Goal: Task Accomplishment & Management: Manage account settings

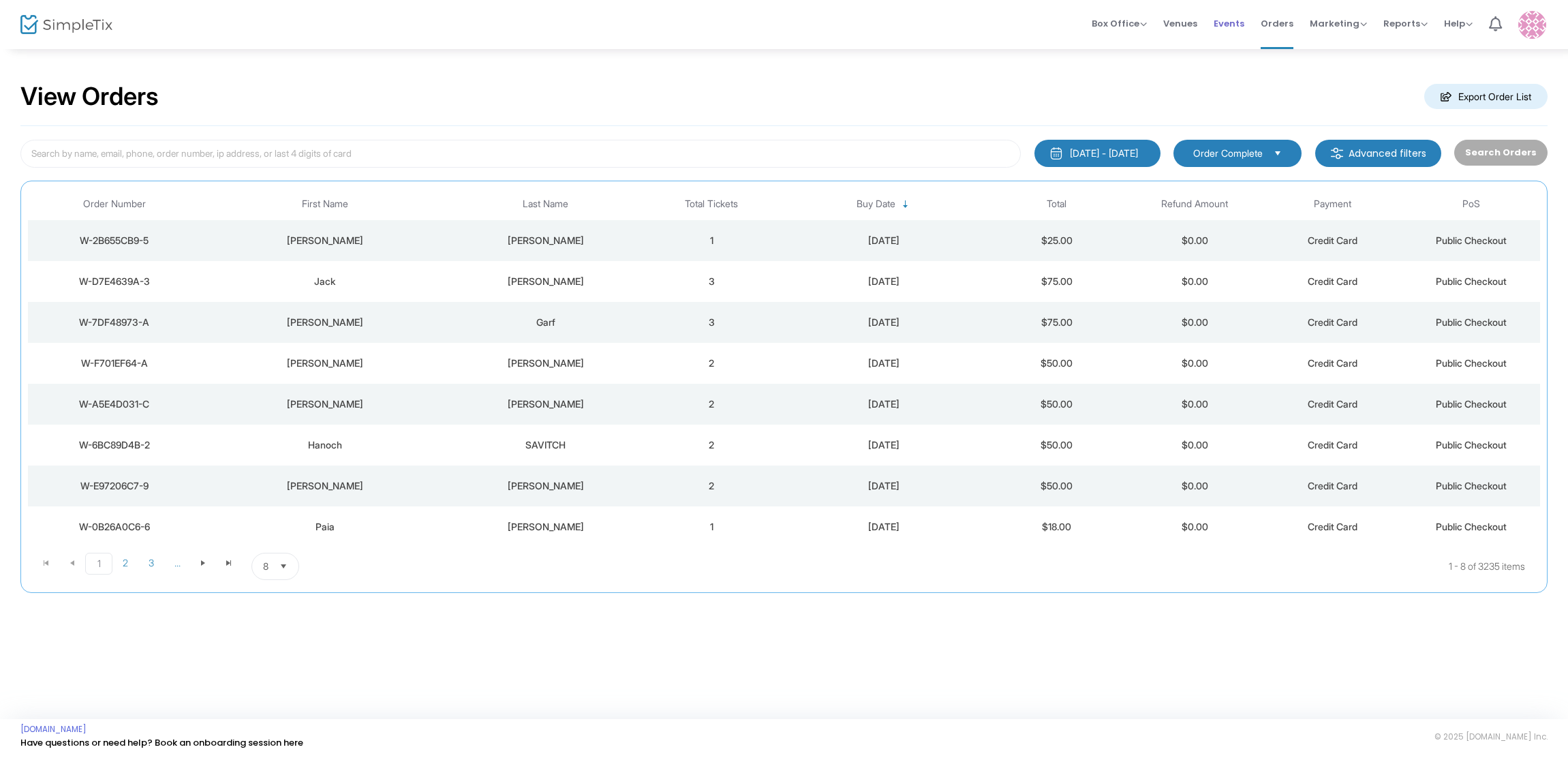
click at [1235, 24] on span "Events" at bounding box center [1229, 24] width 31 height 35
click at [142, 157] on input at bounding box center [520, 154] width 1000 height 28
type input "Sisterhood"
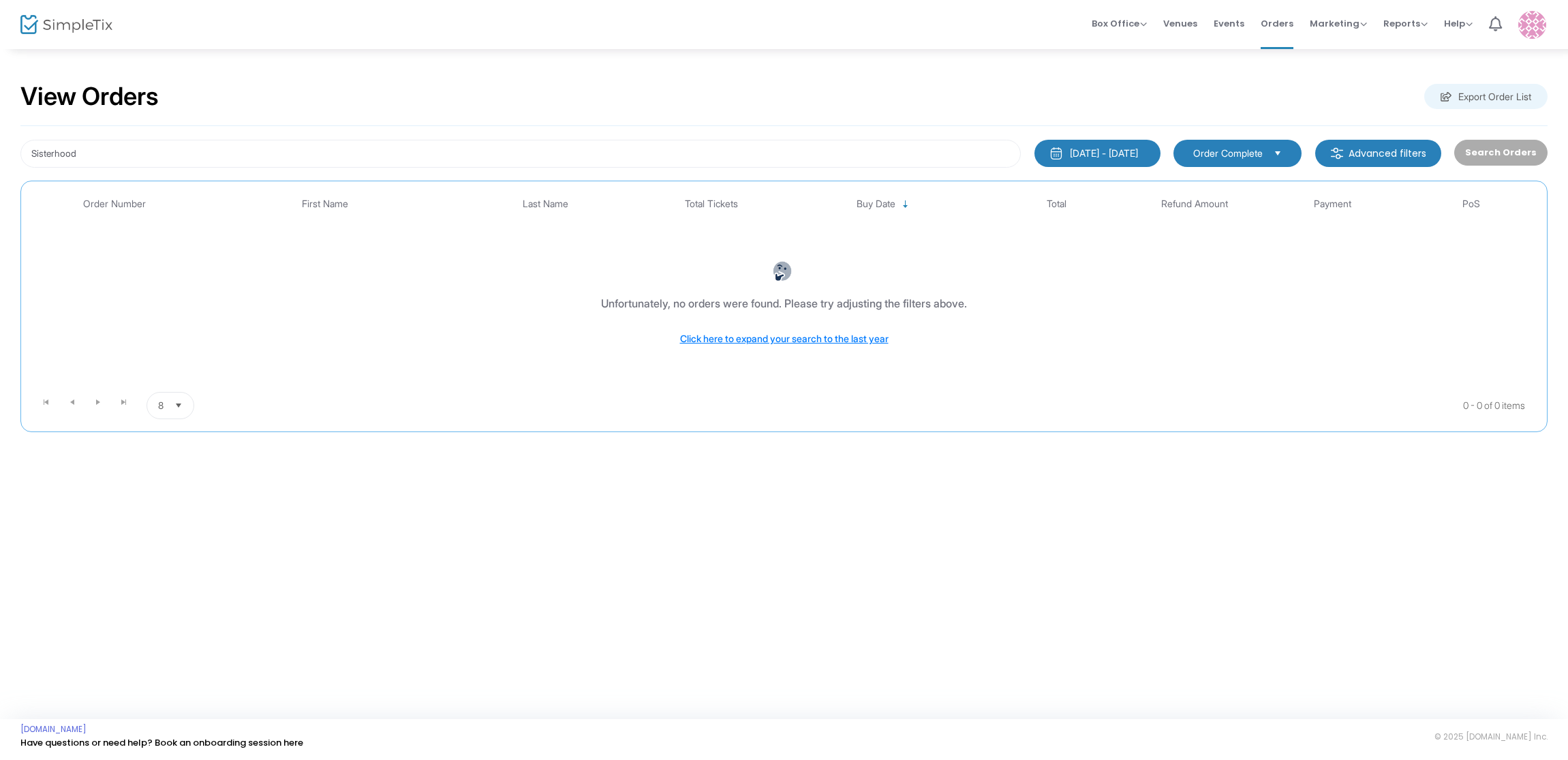
click at [1500, 156] on div "Search Orders" at bounding box center [1500, 154] width 106 height 28
click at [1482, 157] on div "Search Orders" at bounding box center [1500, 154] width 106 height 28
click at [1095, 156] on div "[DATE] - [DATE]" at bounding box center [1104, 154] width 68 height 14
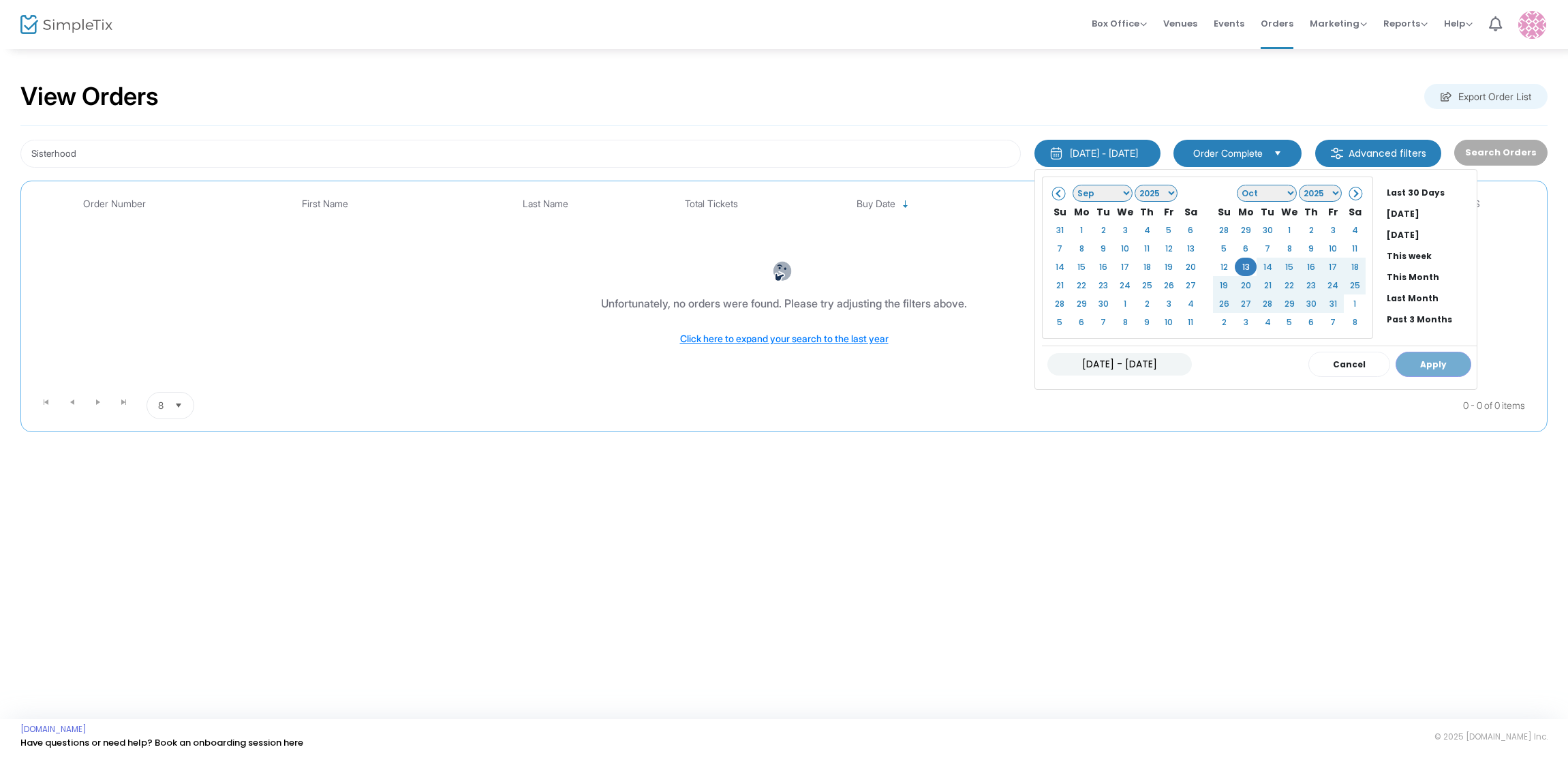
click at [1394, 368] on div "[DATE] - [DATE] Cancel Apply" at bounding box center [1260, 363] width 435 height 37
click at [1394, 368] on div "[DATE] - [DATE] Cancel Apply" at bounding box center [1260, 363] width 435 height 37
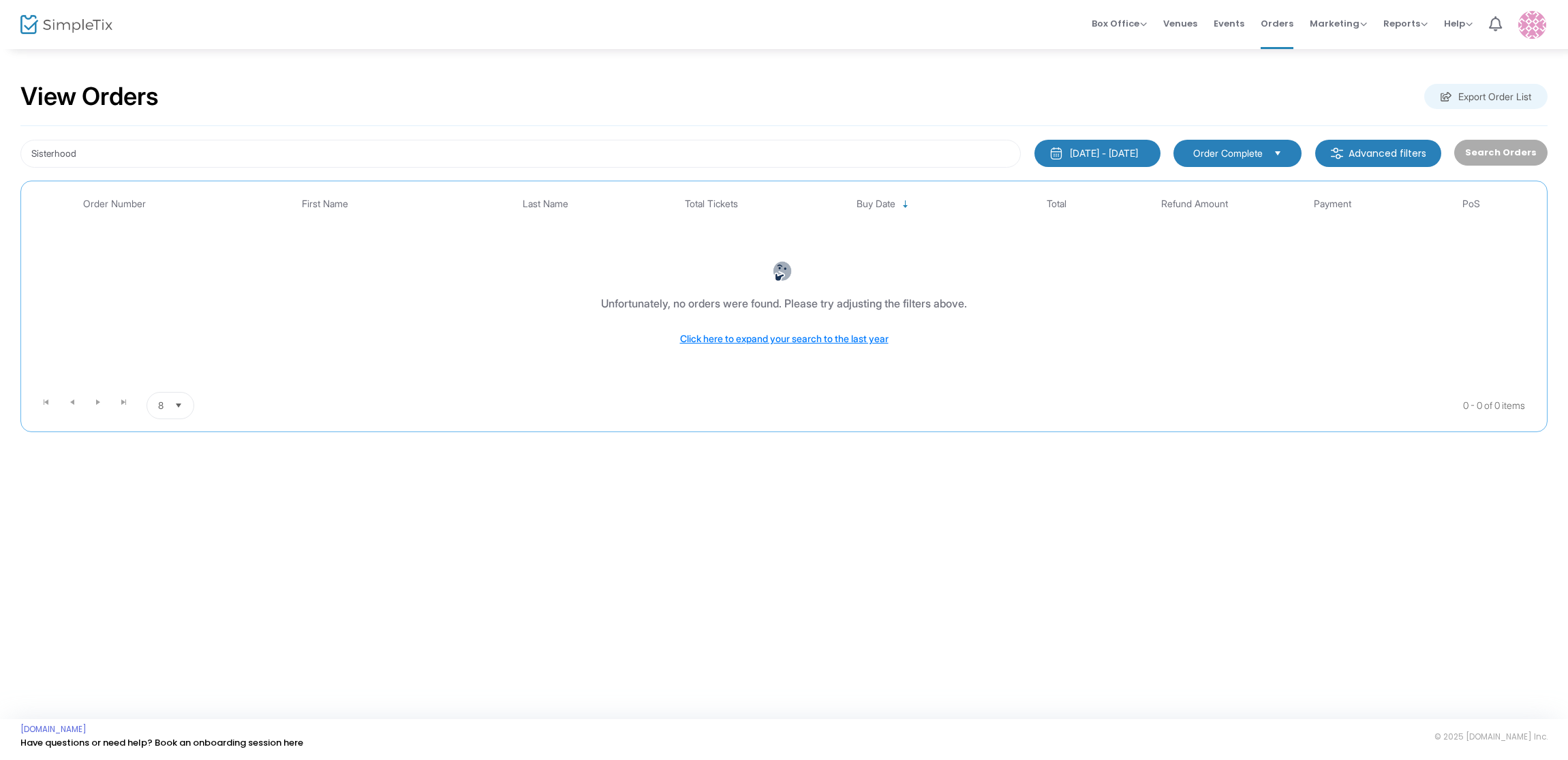
click at [1364, 153] on m-button "Advanced filters" at bounding box center [1378, 153] width 126 height 27
